Goal: Information Seeking & Learning: Learn about a topic

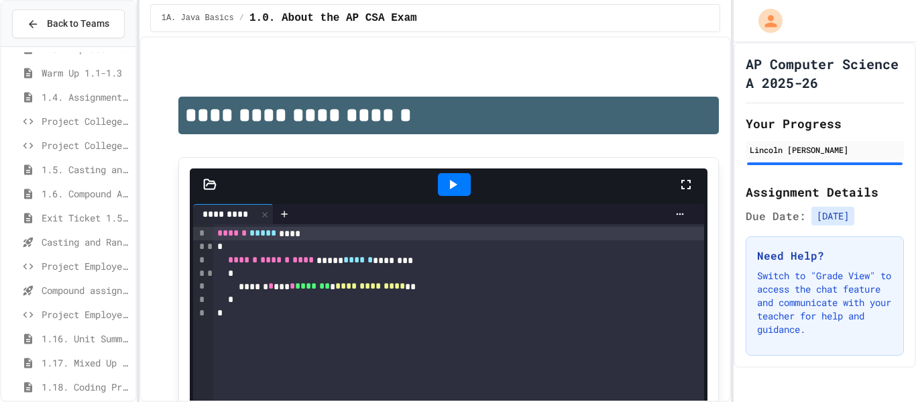
scroll to position [165, 0]
click at [68, 294] on span "Compound assignment operators - Quiz" at bounding box center [86, 289] width 89 height 14
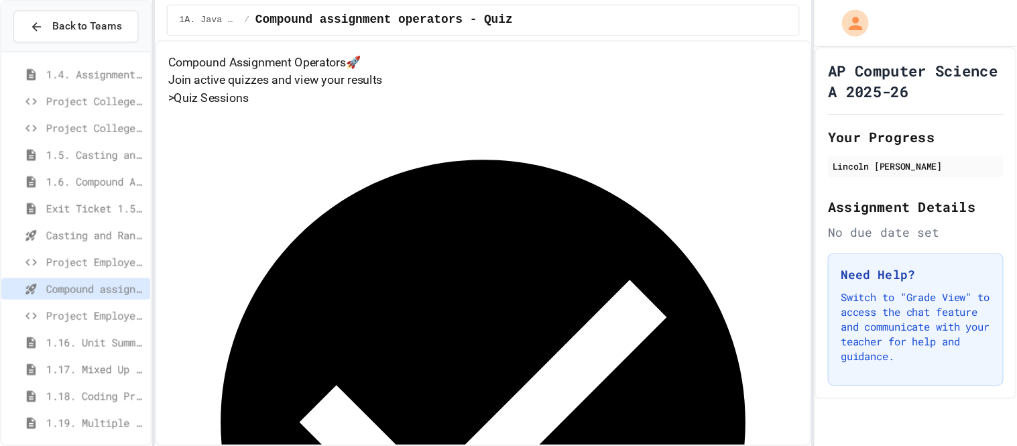
scroll to position [192, 0]
click at [52, 300] on div "1.16. Unit Summary 1a (1.1-1.6)" at bounding box center [68, 309] width 134 height 19
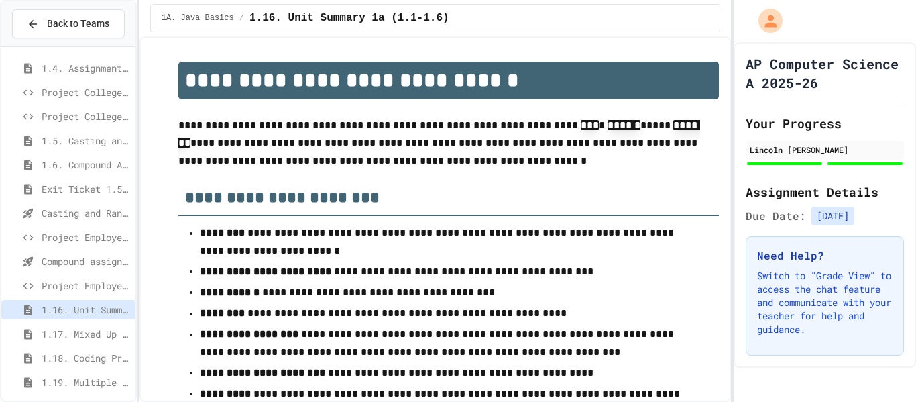
click at [58, 290] on span "Project EmployeePay (File Input)" at bounding box center [86, 285] width 89 height 14
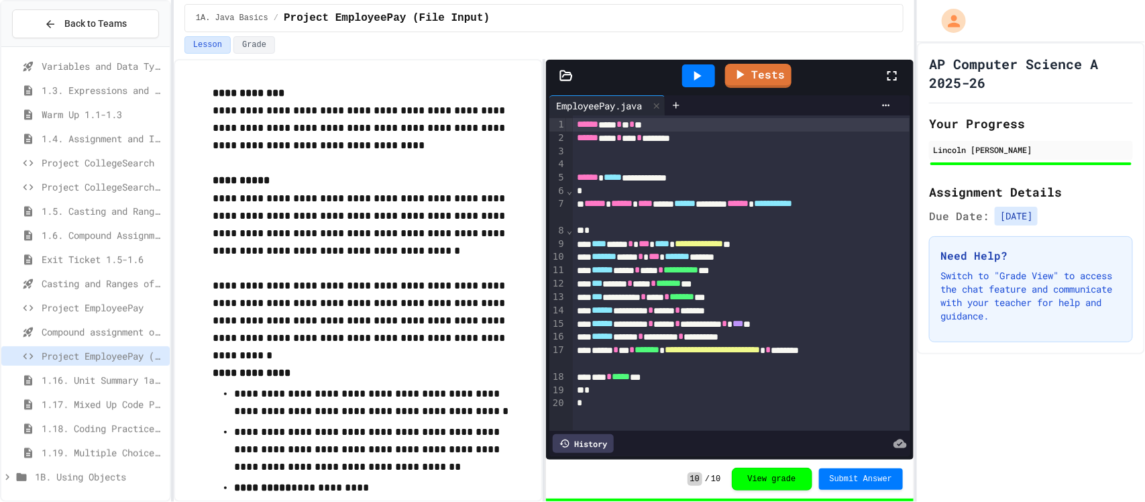
scroll to position [122, 0]
click at [32, 401] on div "1B. Using Objects" at bounding box center [85, 476] width 168 height 19
click at [19, 401] on icon at bounding box center [21, 477] width 16 height 12
click at [19, 401] on icon at bounding box center [22, 477] width 10 height 8
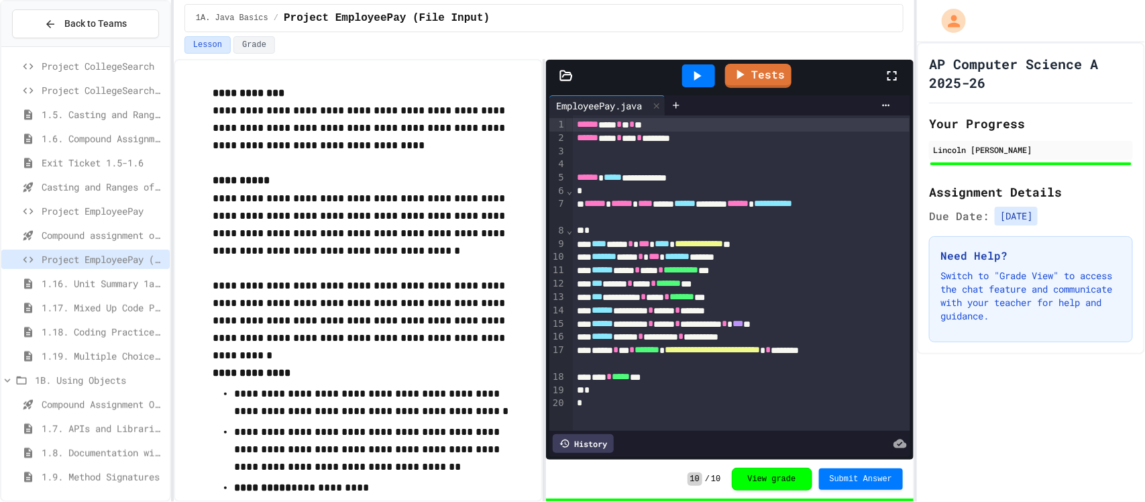
click at [90, 207] on span "Project EmployeePay" at bounding box center [103, 211] width 123 height 14
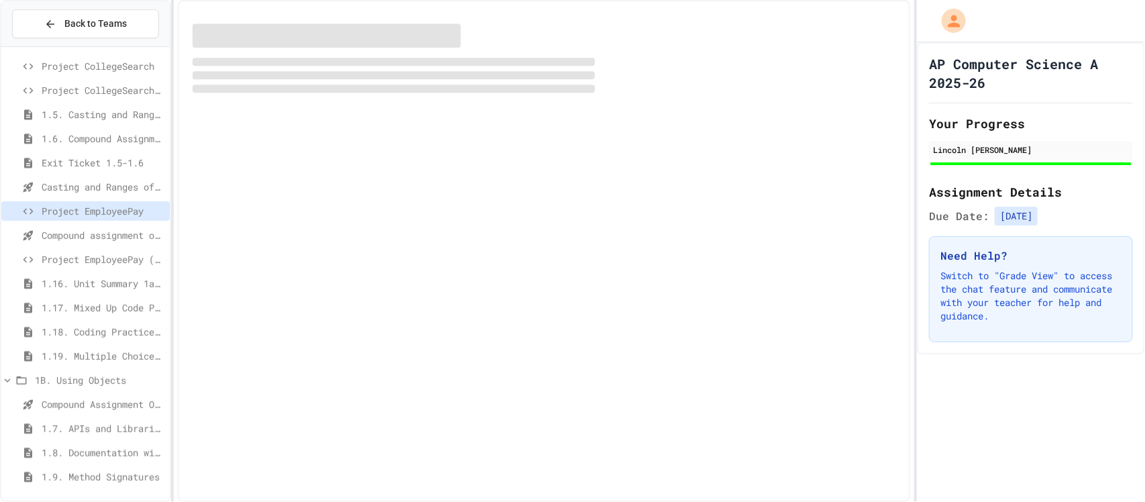
scroll to position [208, 0]
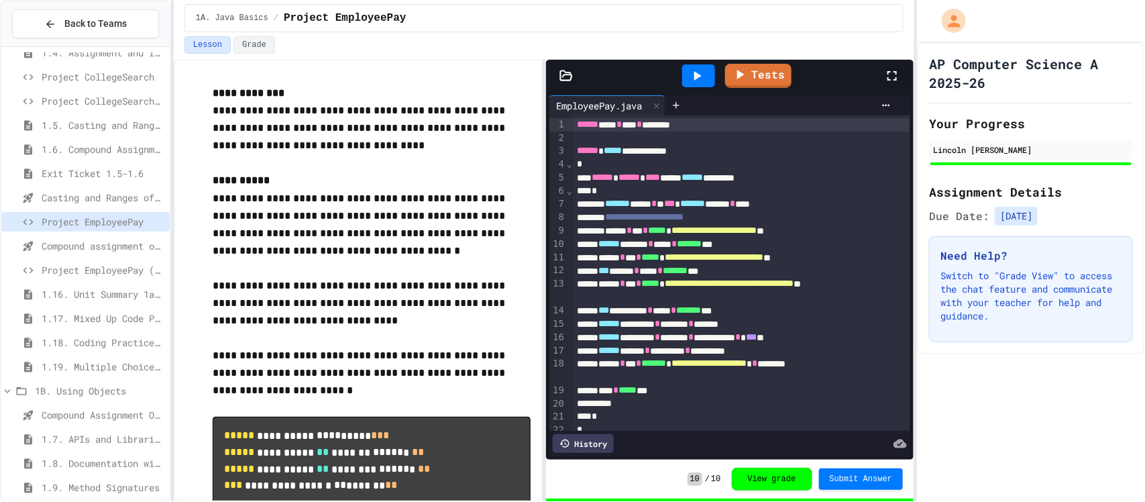
click at [79, 269] on span "Project EmployeePay (File Input)" at bounding box center [103, 270] width 123 height 14
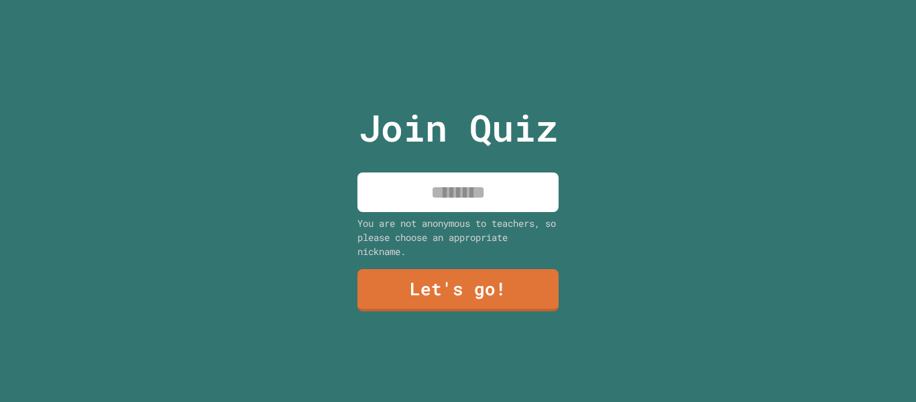
click at [486, 209] on input at bounding box center [457, 192] width 201 height 40
type input "*******"
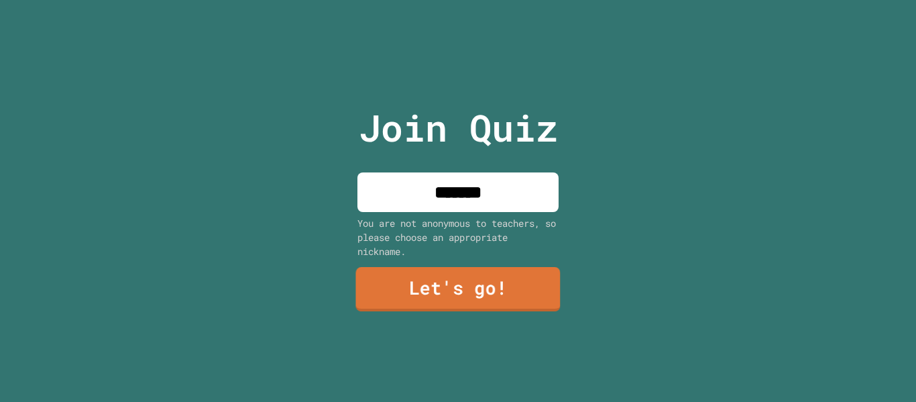
click at [455, 274] on link "Let's go!" at bounding box center [457, 289] width 205 height 44
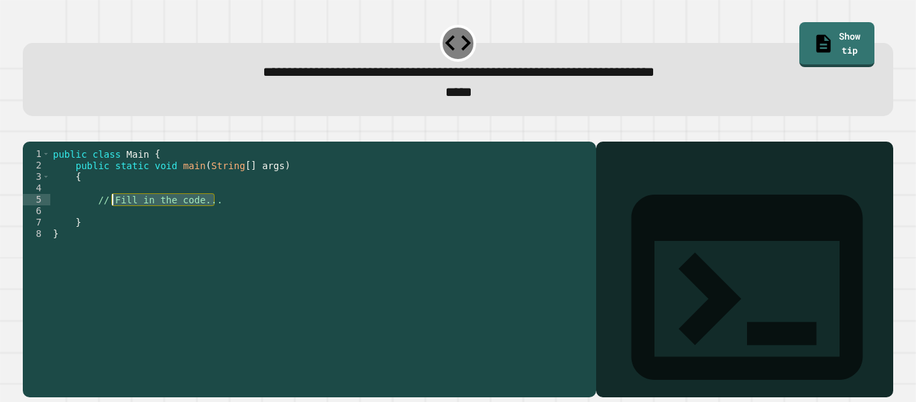
drag, startPoint x: 239, startPoint y: 220, endPoint x: 111, endPoint y: 217, distance: 128.1
click at [111, 217] on div "public class Main { public static void main ( String [ ] args ) { // Fill in th…" at bounding box center [319, 262] width 539 height 228
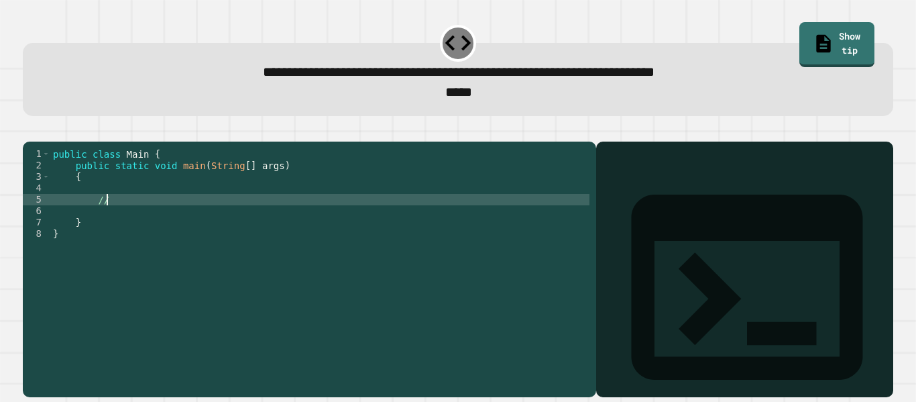
type textarea "*"
type textarea "**********"
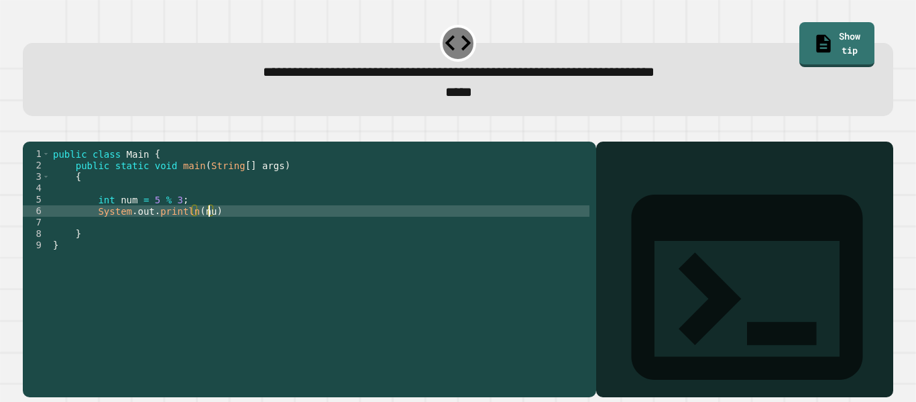
scroll to position [0, 19]
click at [30, 131] on icon "button" at bounding box center [30, 131] width 0 height 0
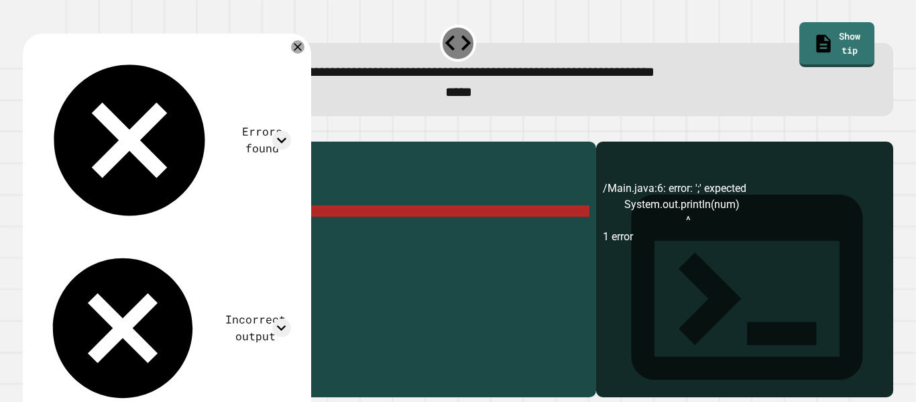
click at [223, 236] on div "public class Main { public static void main ( String [ ] args ) { int num = 5 %…" at bounding box center [319, 262] width 539 height 228
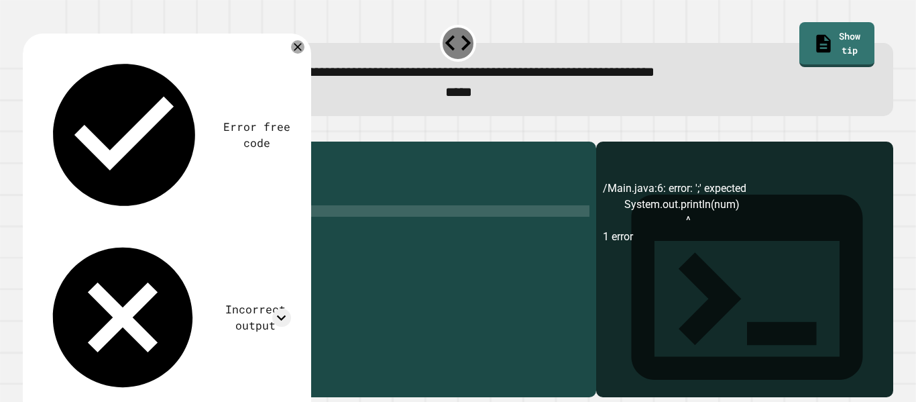
type textarea "**********"
click at [30, 131] on icon "button" at bounding box center [30, 131] width 0 height 0
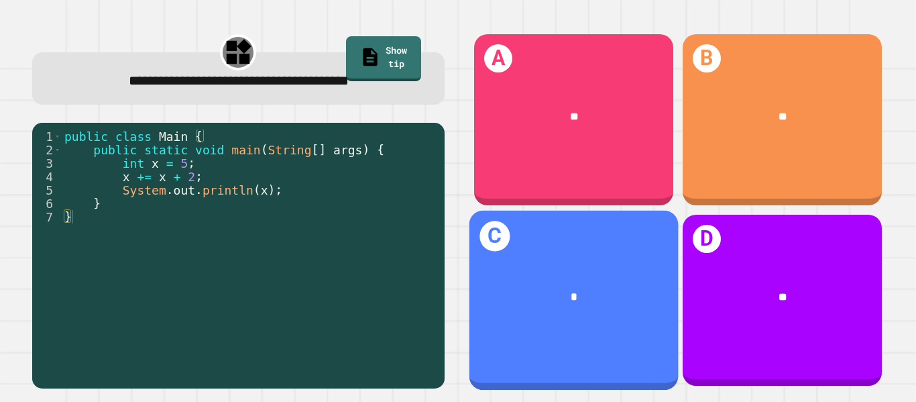
click at [518, 266] on div "*" at bounding box center [573, 297] width 209 height 62
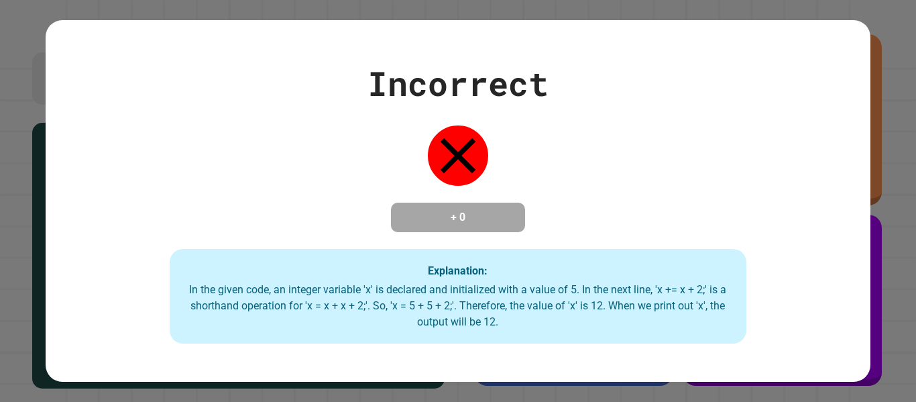
click at [215, 245] on div "Incorrect + 0 Explanation: In the given code, an integer variable 'x' is declar…" at bounding box center [458, 201] width 824 height 286
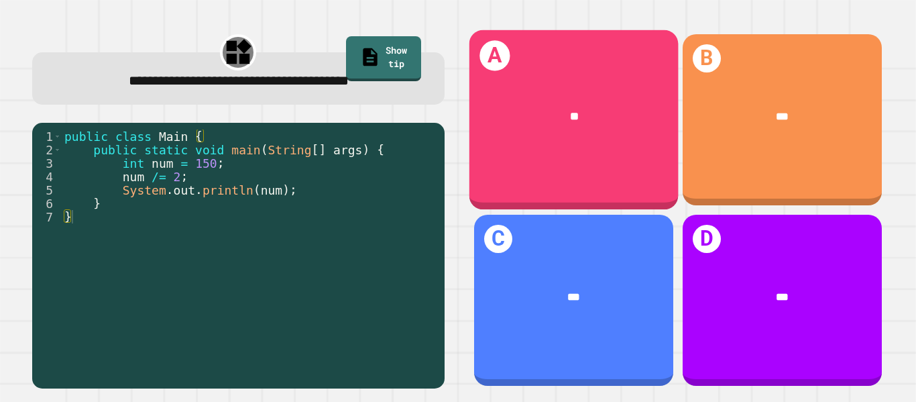
click at [538, 120] on div "**" at bounding box center [574, 116] width 164 height 17
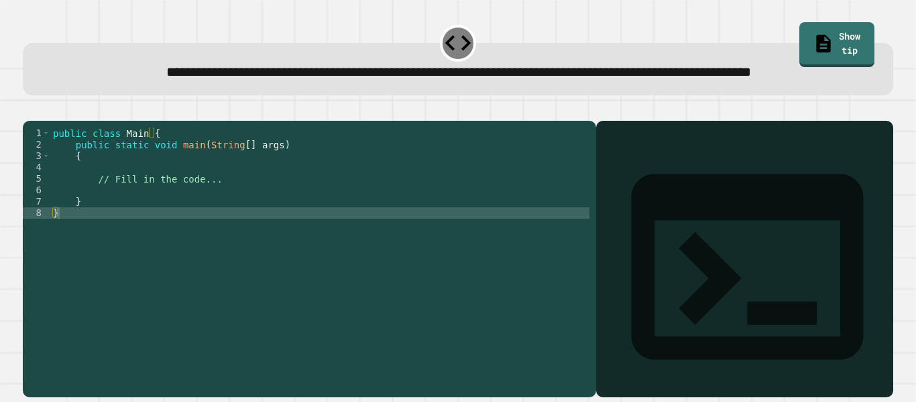
click at [217, 222] on div "public class Main { public static void main ( String [ ] args ) { // Fill in th…" at bounding box center [319, 241] width 539 height 228
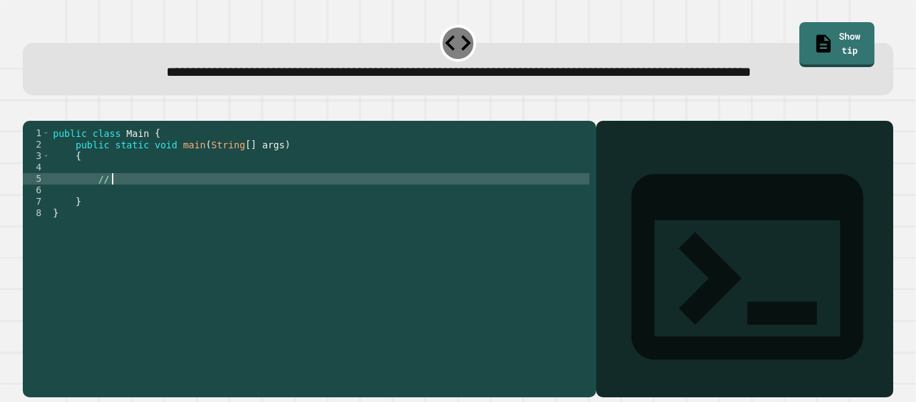
type textarea "*"
type textarea "**********"
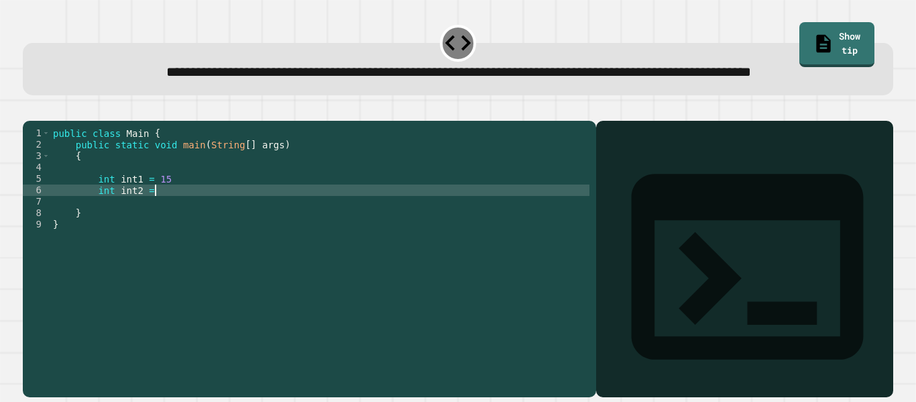
scroll to position [0, 13]
click at [221, 216] on div "public class Main { public static void main ( String [ ] args ) { int int1 = 15…" at bounding box center [319, 241] width 539 height 228
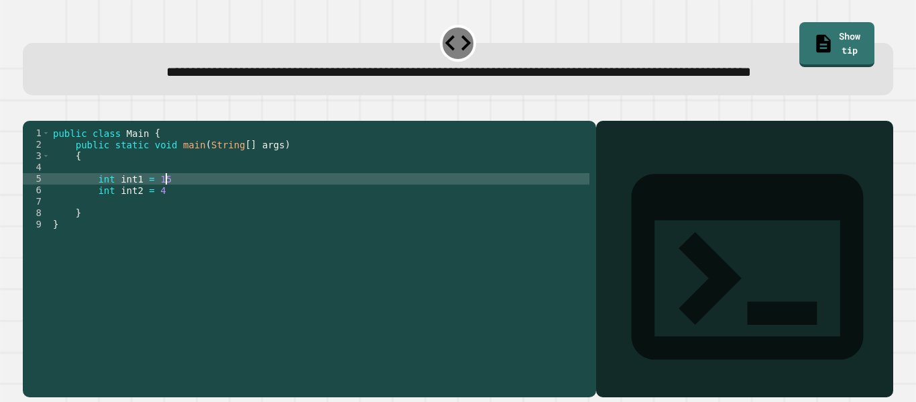
scroll to position [0, 14]
click at [223, 228] on div "public class Main { public static void main ( String [ ] args ) { int int1 = 15…" at bounding box center [319, 241] width 539 height 228
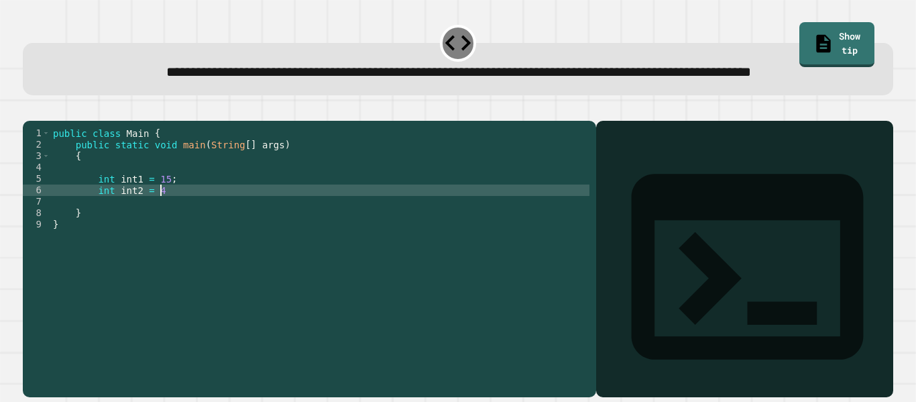
type textarea "**********"
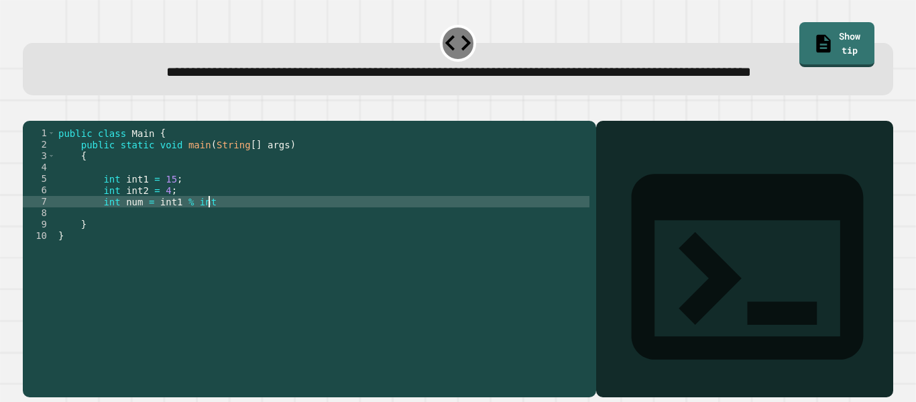
scroll to position [0, 18]
type textarea "**********"
click at [30, 110] on button "button" at bounding box center [30, 110] width 0 height 0
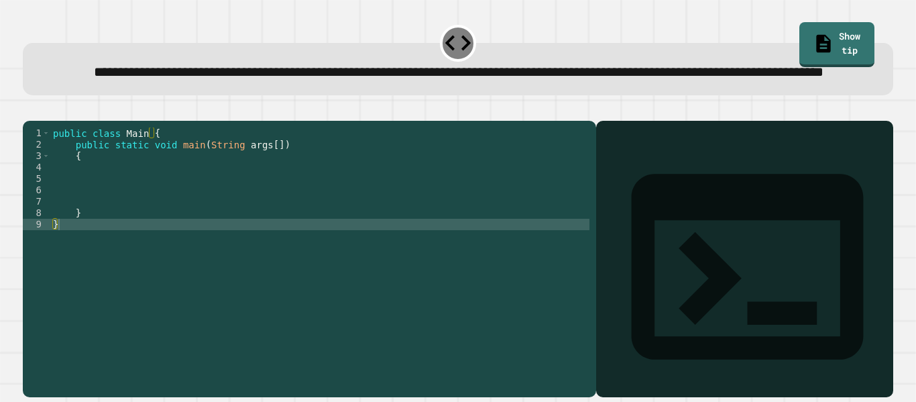
click at [222, 203] on div "public class Main { public static void main ( String args [ ]) { } }" at bounding box center [319, 241] width 539 height 228
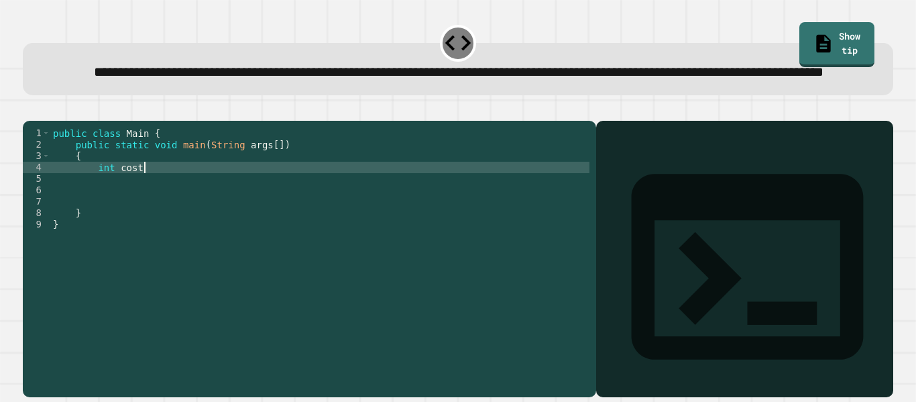
scroll to position [0, 12]
type textarea "**********"
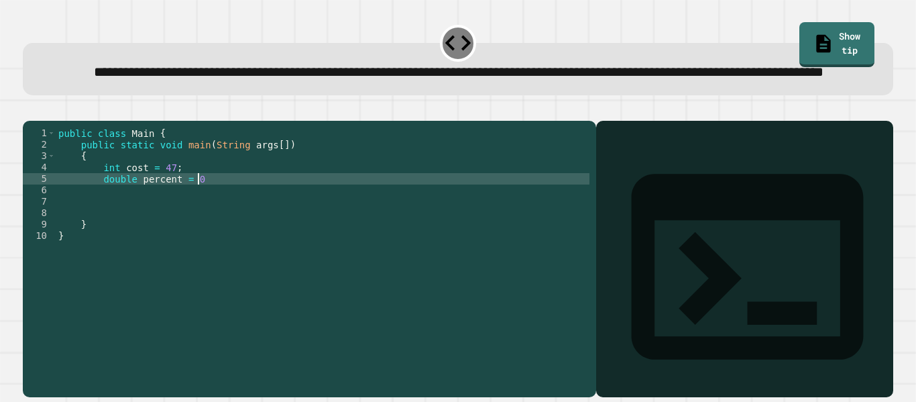
scroll to position [0, 17]
type textarea "**********"
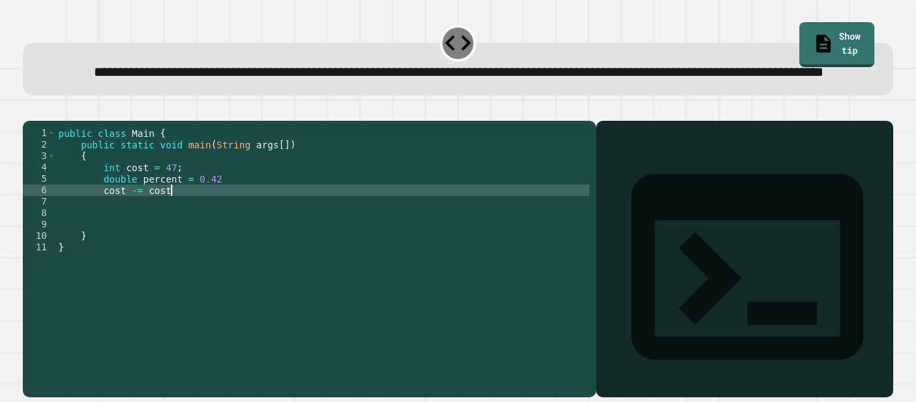
scroll to position [0, 13]
type textarea "**********"
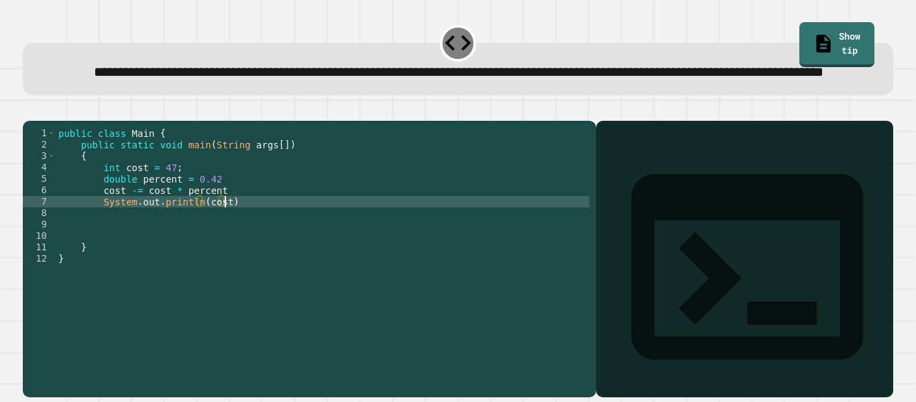
scroll to position [0, 21]
click at [44, 126] on div "**********" at bounding box center [457, 251] width 879 height 302
click at [256, 244] on div "public class Main { public static void main ( String args [ ]) { int cost = 47 …" at bounding box center [323, 241] width 534 height 228
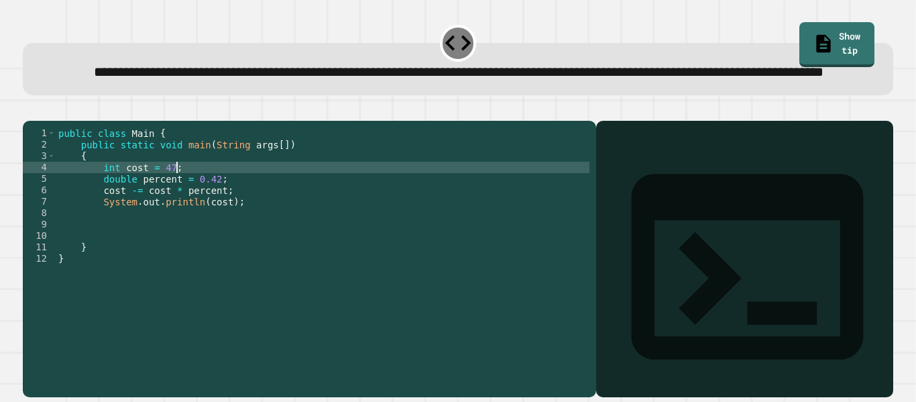
scroll to position [0, 14]
click at [30, 110] on button "button" at bounding box center [30, 110] width 0 height 0
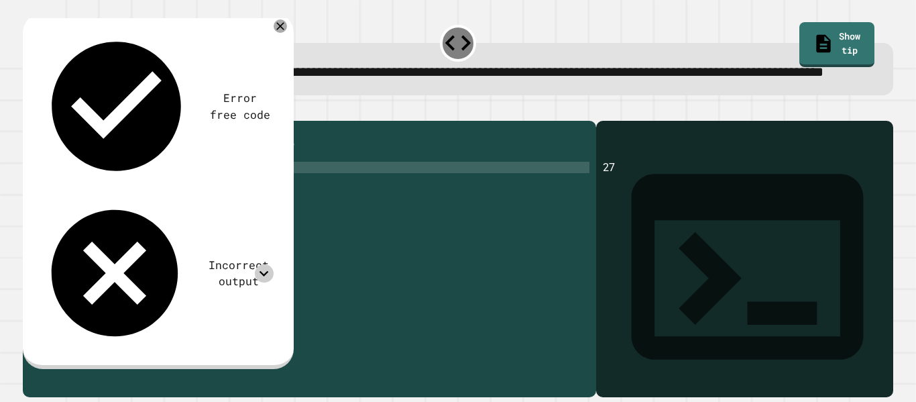
click at [264, 264] on icon at bounding box center [264, 273] width 18 height 18
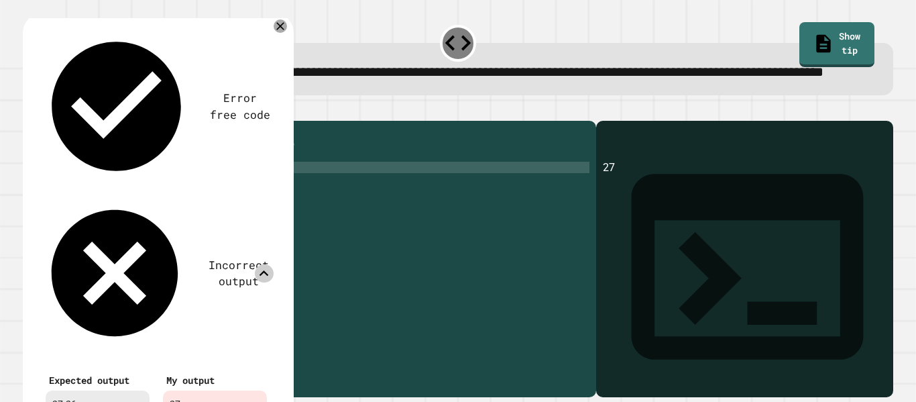
click at [203, 245] on div "public class Main { public static void main ( String args [ ]) { int cost = 47 …" at bounding box center [323, 241] width 534 height 228
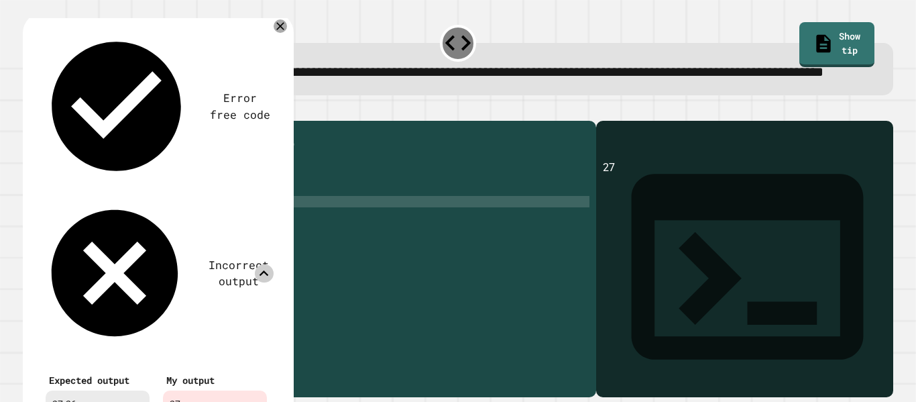
scroll to position [0, 22]
click at [277, 34] on icon at bounding box center [280, 26] width 16 height 16
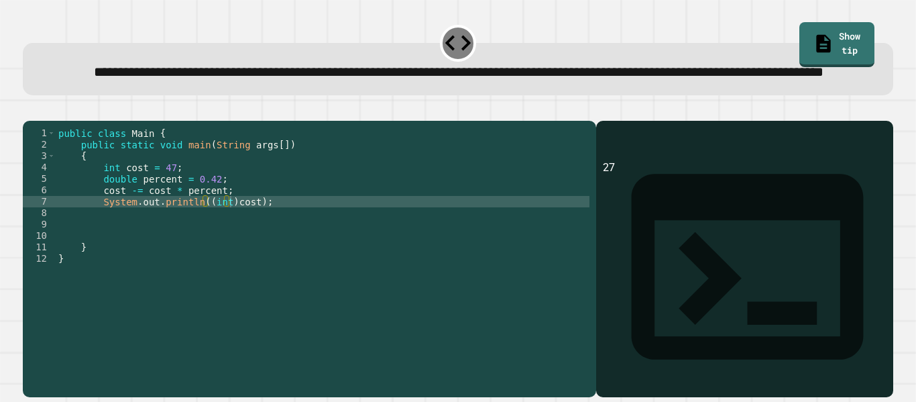
click at [30, 110] on icon "button" at bounding box center [30, 110] width 0 height 0
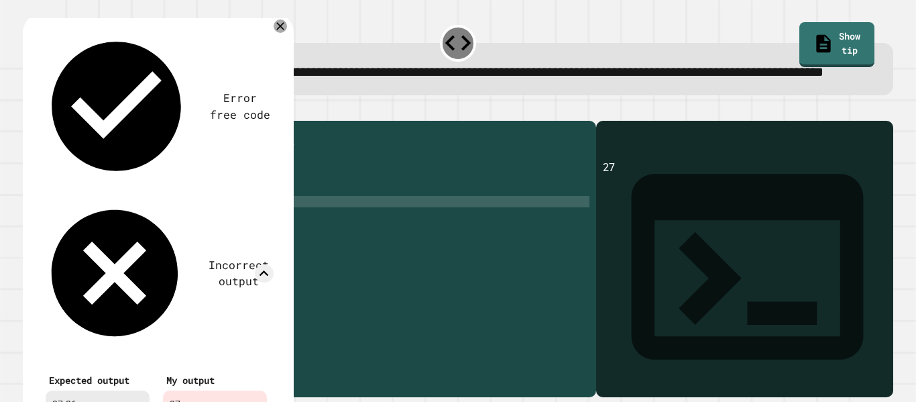
click at [218, 246] on div "public class Main { public static void main ( String args [ ]) { int cost = 47 …" at bounding box center [323, 241] width 534 height 228
click at [102, 235] on div "public class Main { public static void main ( String args [ ]) { int cost = 47 …" at bounding box center [323, 241] width 534 height 228
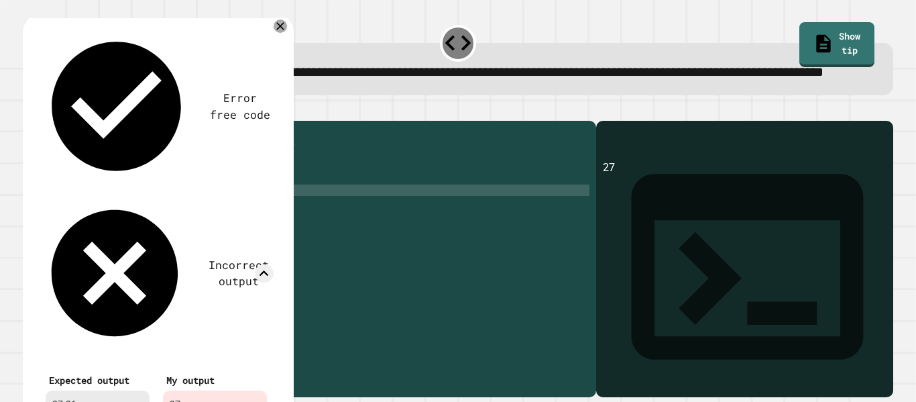
scroll to position [0, 11]
click at [282, 34] on icon at bounding box center [280, 26] width 16 height 16
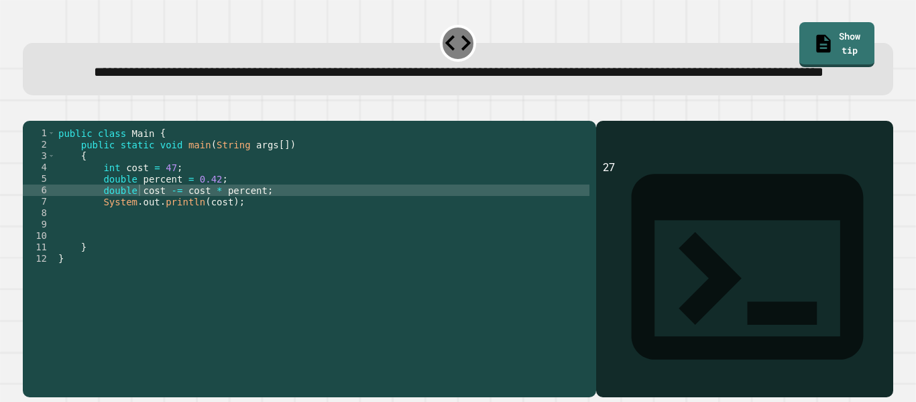
click at [30, 110] on icon "button" at bounding box center [30, 110] width 0 height 0
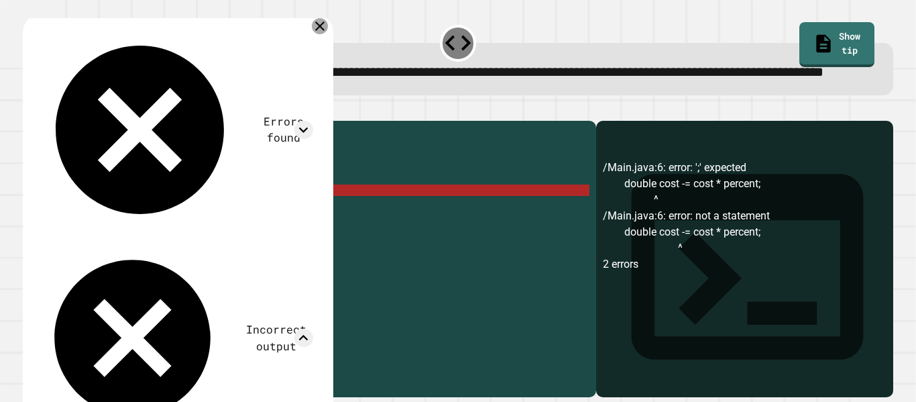
click at [325, 34] on icon at bounding box center [320, 26] width 16 height 16
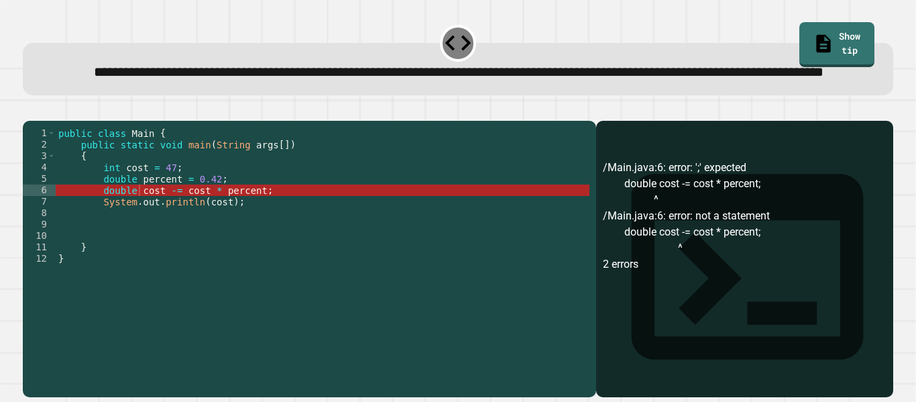
click at [113, 215] on div "public class Main { public static void main ( String args [ ]) { int cost = 47 …" at bounding box center [323, 241] width 534 height 228
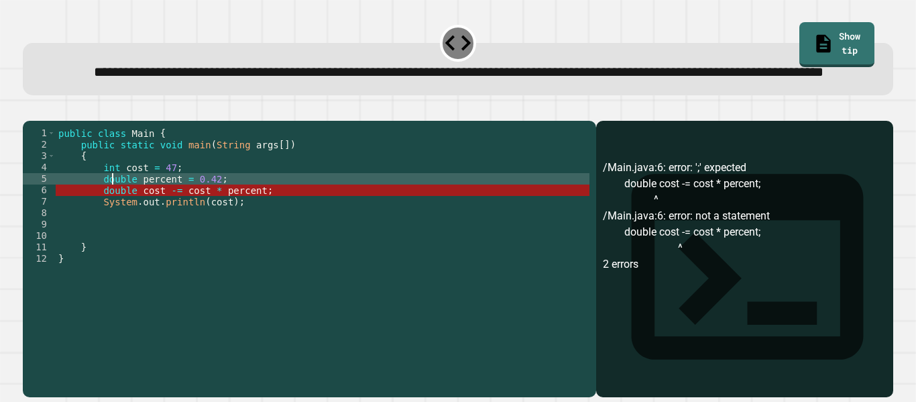
click at [114, 210] on div "public class Main { public static void main ( String args [ ]) { int cost = 47 …" at bounding box center [323, 241] width 534 height 228
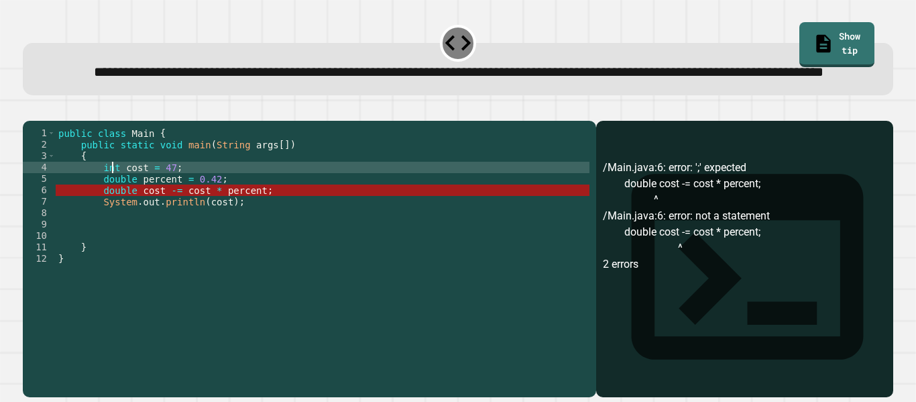
click at [114, 210] on div "public class Main { public static void main ( String args [ ]) { int cost = 47 …" at bounding box center [323, 241] width 534 height 228
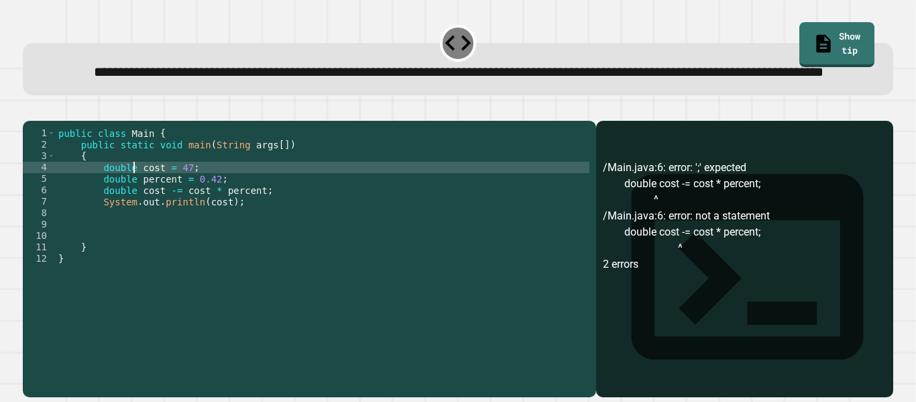
click at [111, 231] on div "public class Main { public static void main ( String args [ ]) { double cost = …" at bounding box center [323, 241] width 534 height 228
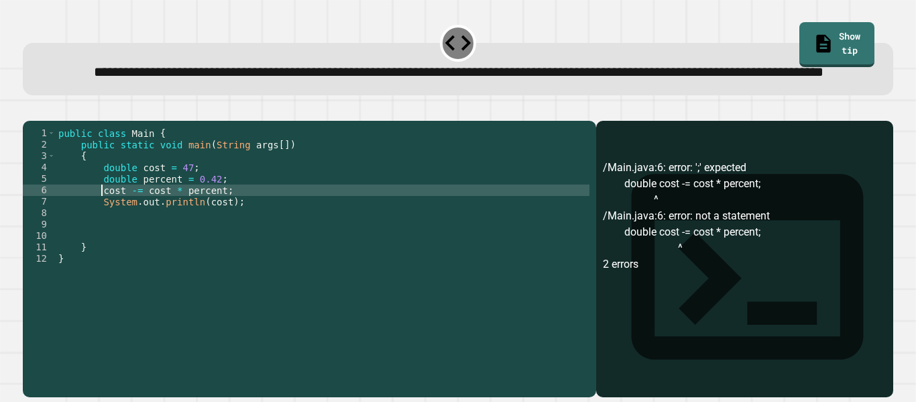
type textarea "**********"
click at [30, 110] on button "button" at bounding box center [30, 110] width 0 height 0
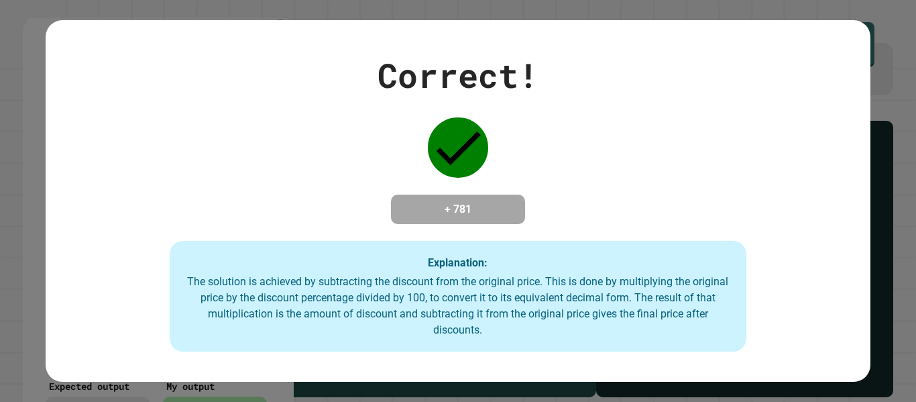
click at [39, 121] on div "Correct! + 781 Explanation: The solution is achieved by subtracting the discoun…" at bounding box center [458, 201] width 916 height 402
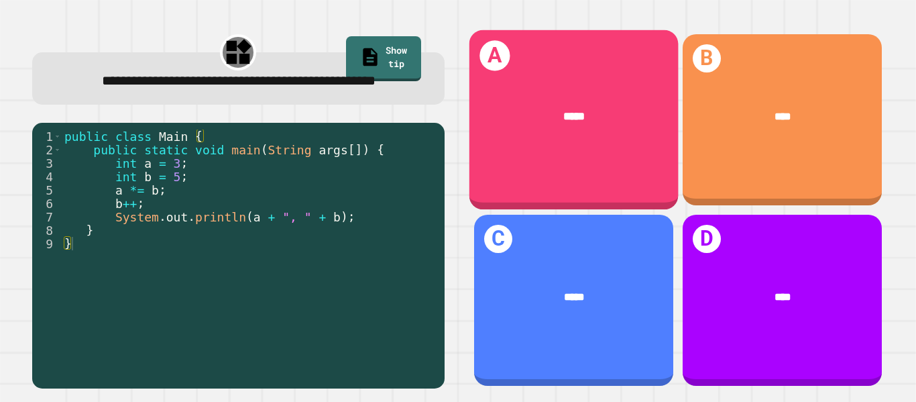
click at [589, 128] on div "*****" at bounding box center [573, 116] width 209 height 62
